Goal: Find specific page/section: Find specific page/section

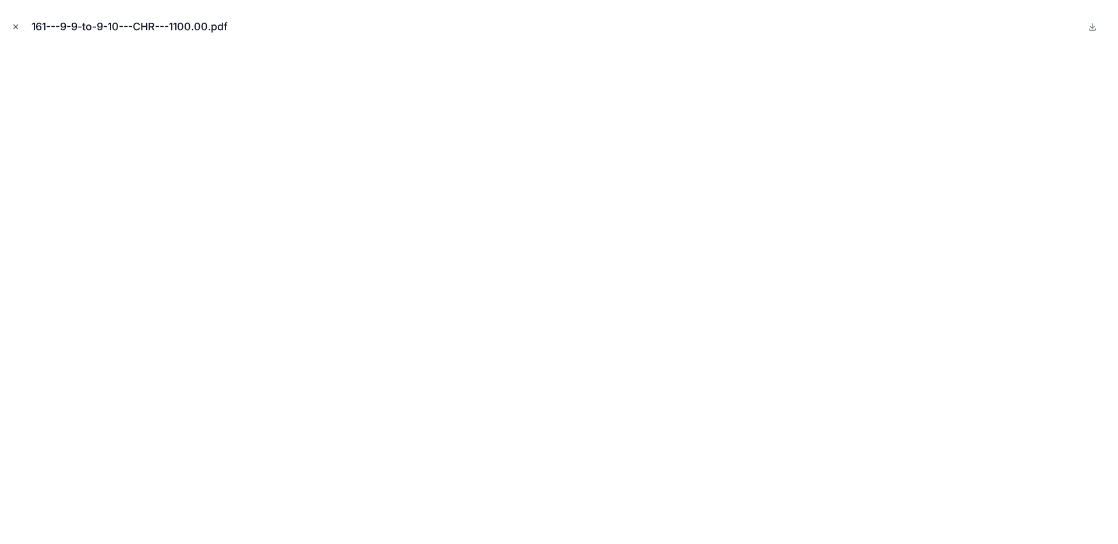
click at [22, 31] on button "Close modal" at bounding box center [15, 26] width 13 height 13
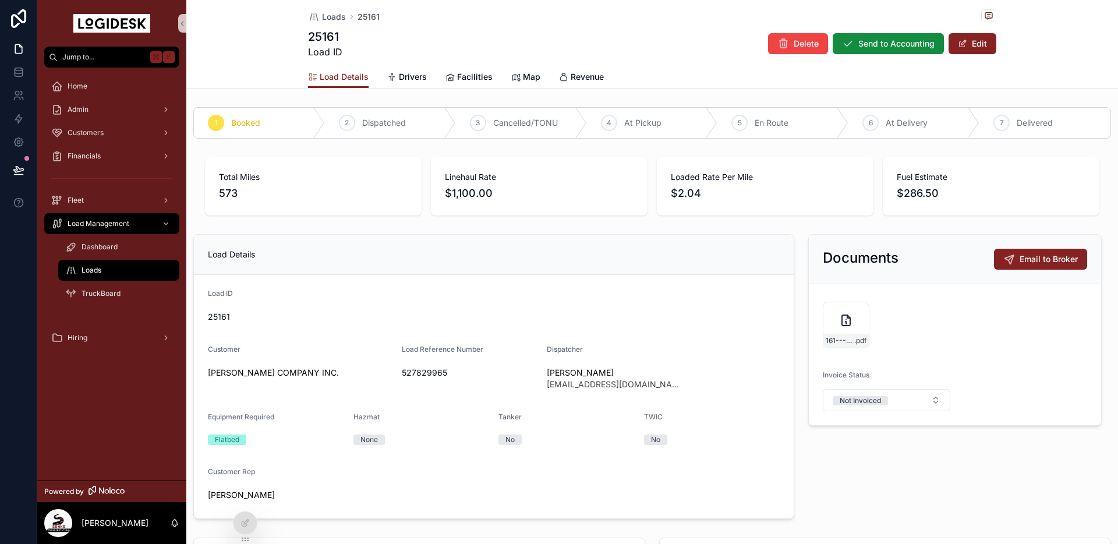
click at [91, 262] on div "Loads" at bounding box center [118, 270] width 107 height 19
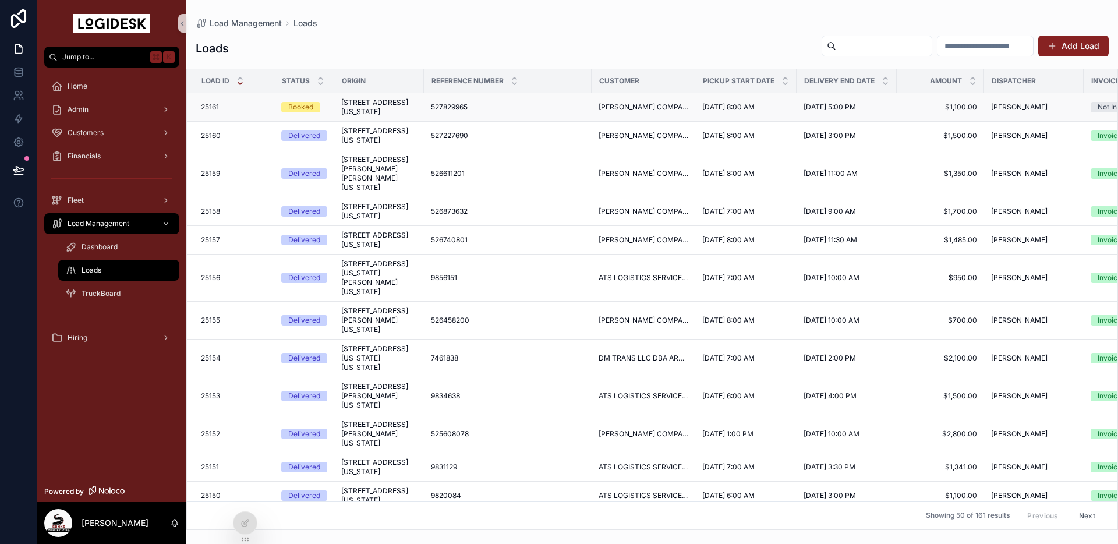
click at [369, 109] on span "[STREET_ADDRESS][US_STATE]" at bounding box center [379, 107] width 76 height 19
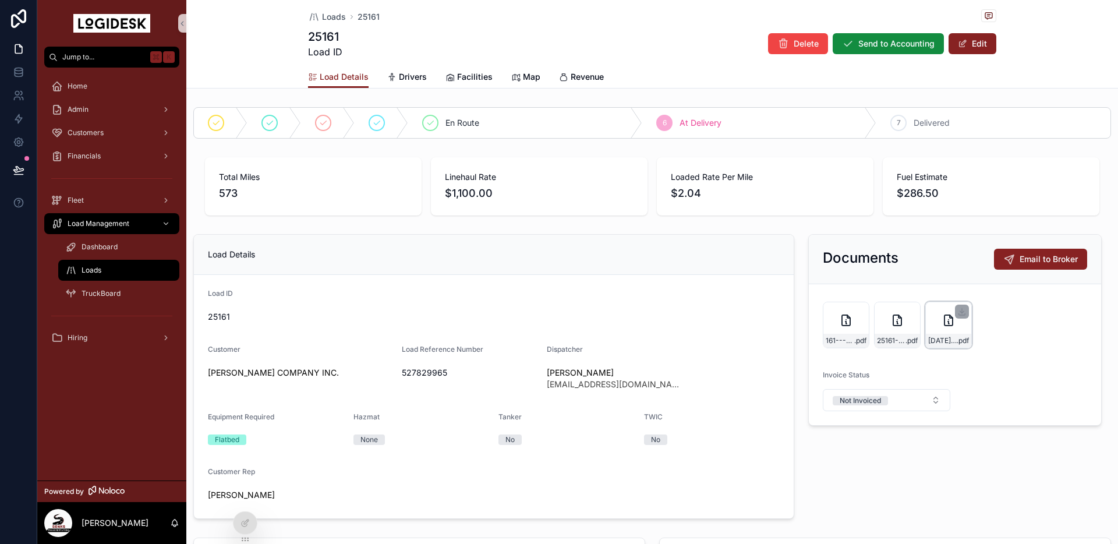
click at [943, 333] on div "[DATE]-CHR-POD-527829965 .pdf" at bounding box center [948, 325] width 47 height 47
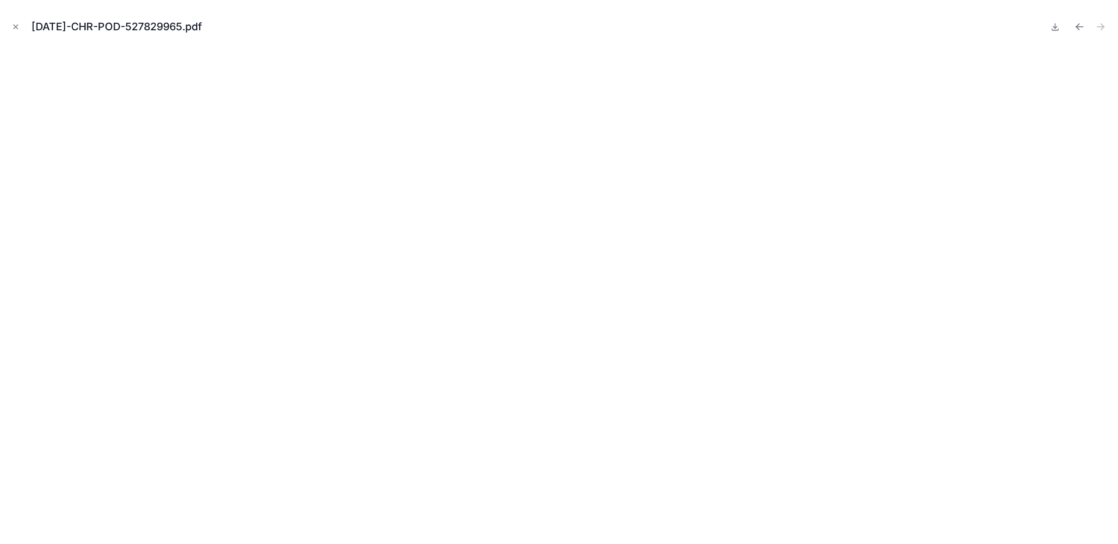
click at [12, 27] on icon "Close modal" at bounding box center [16, 27] width 8 height 8
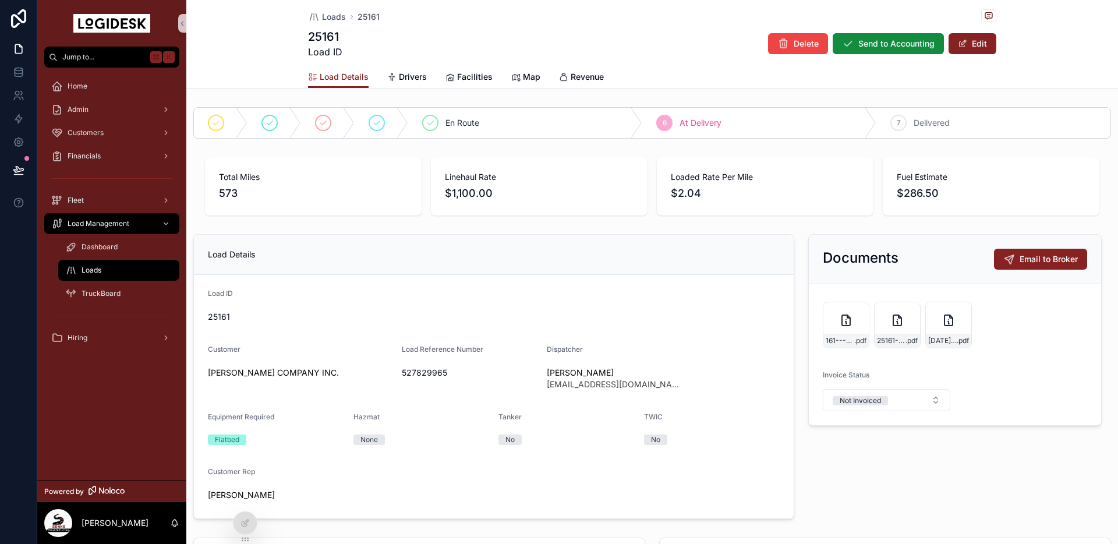
click at [102, 273] on div "Loads" at bounding box center [118, 270] width 107 height 19
